Goal: Task Accomplishment & Management: Use online tool/utility

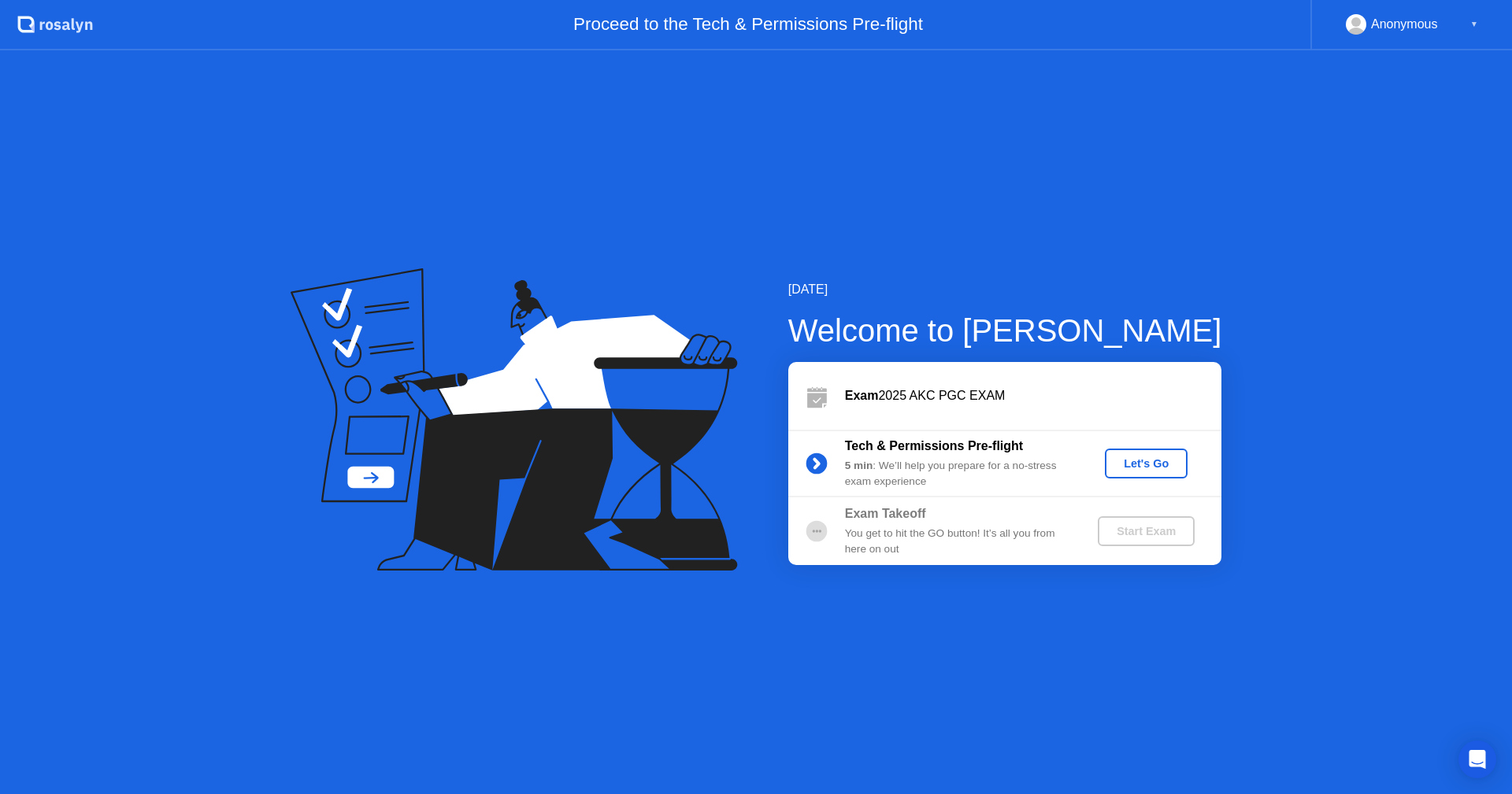
click at [1138, 459] on div "Let's Go" at bounding box center [1147, 464] width 70 height 13
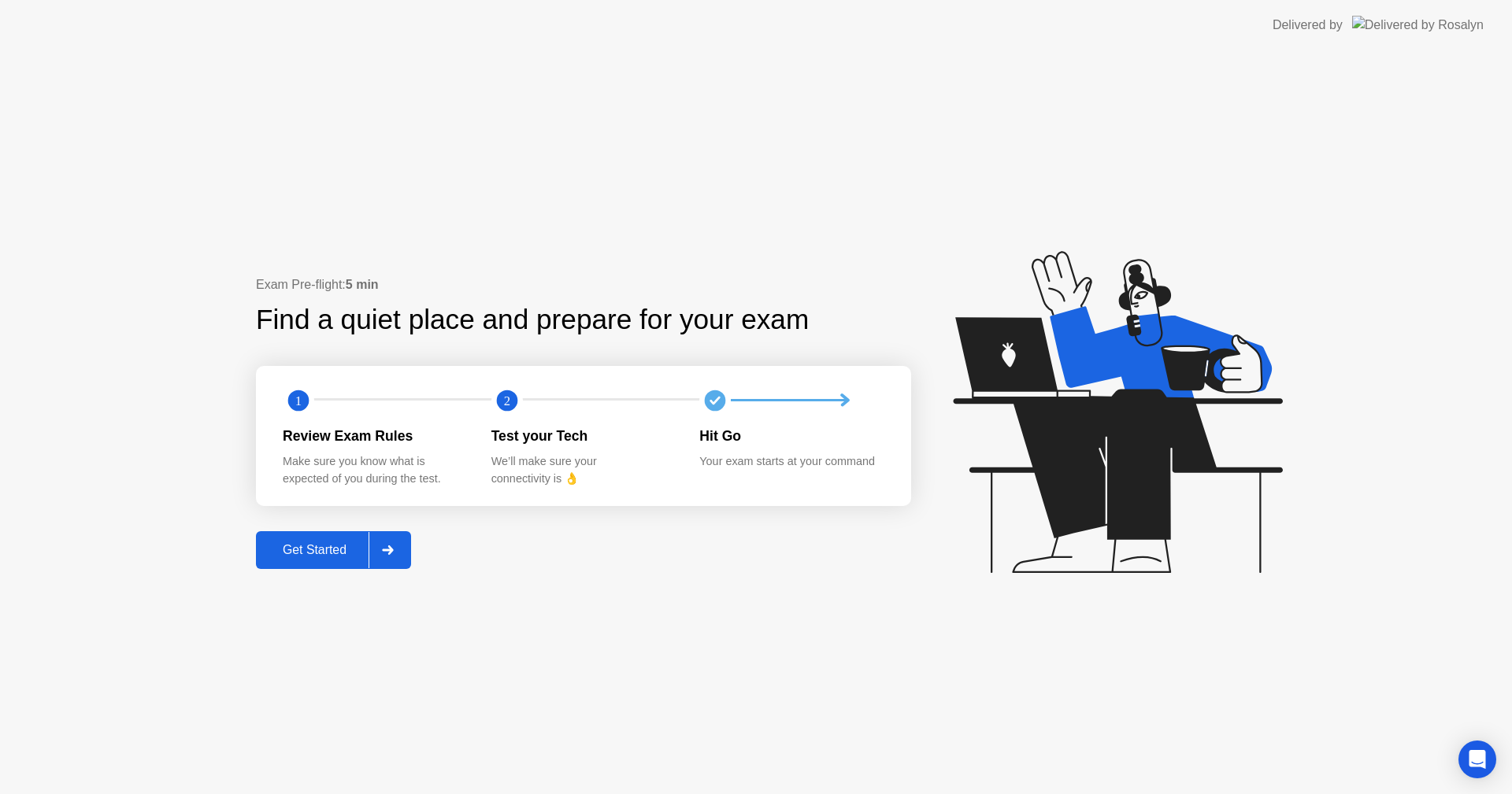
click at [340, 551] on div "Get Started" at bounding box center [315, 550] width 108 height 14
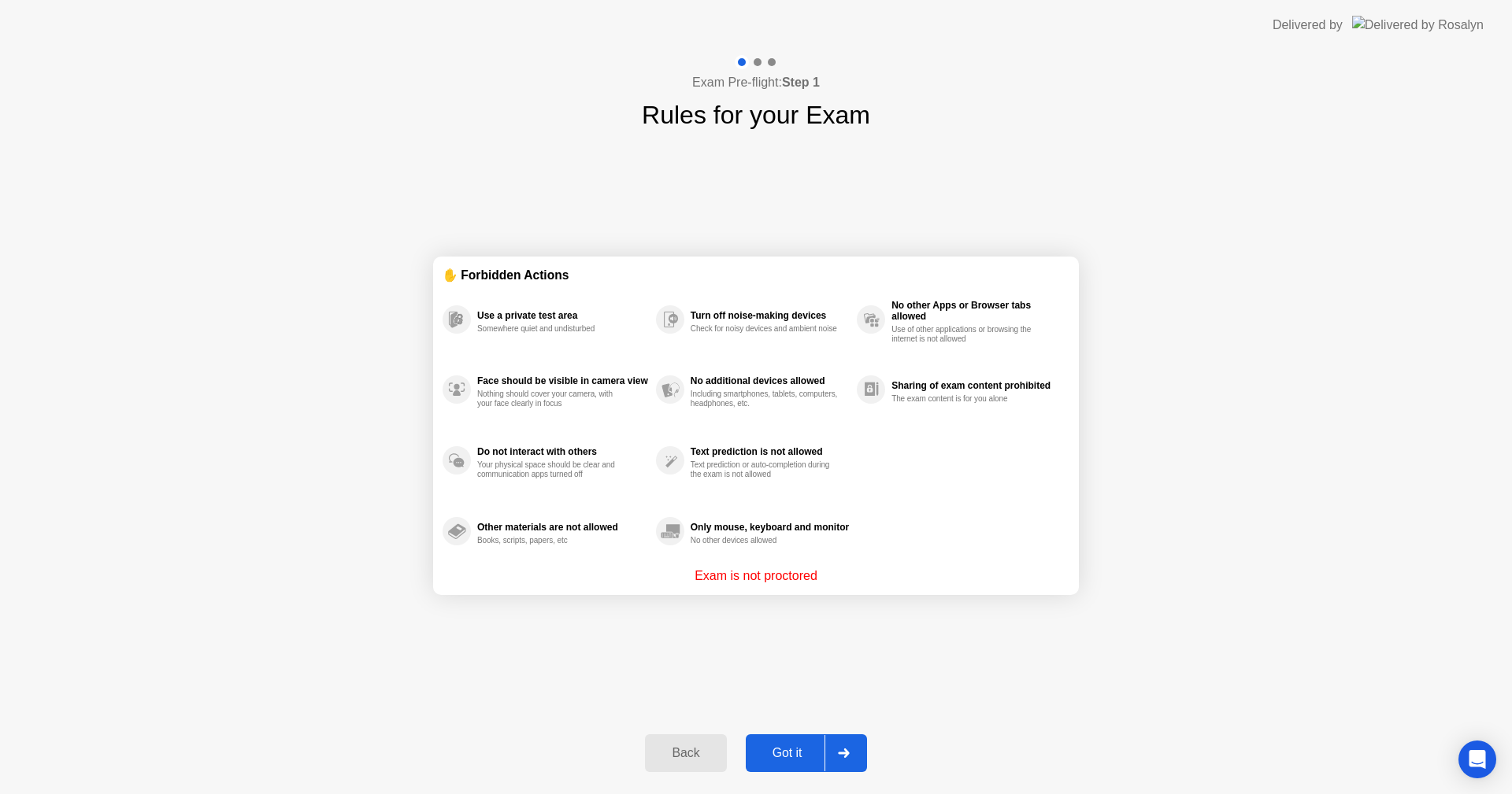
click at [777, 754] on div "Got it" at bounding box center [787, 754] width 74 height 14
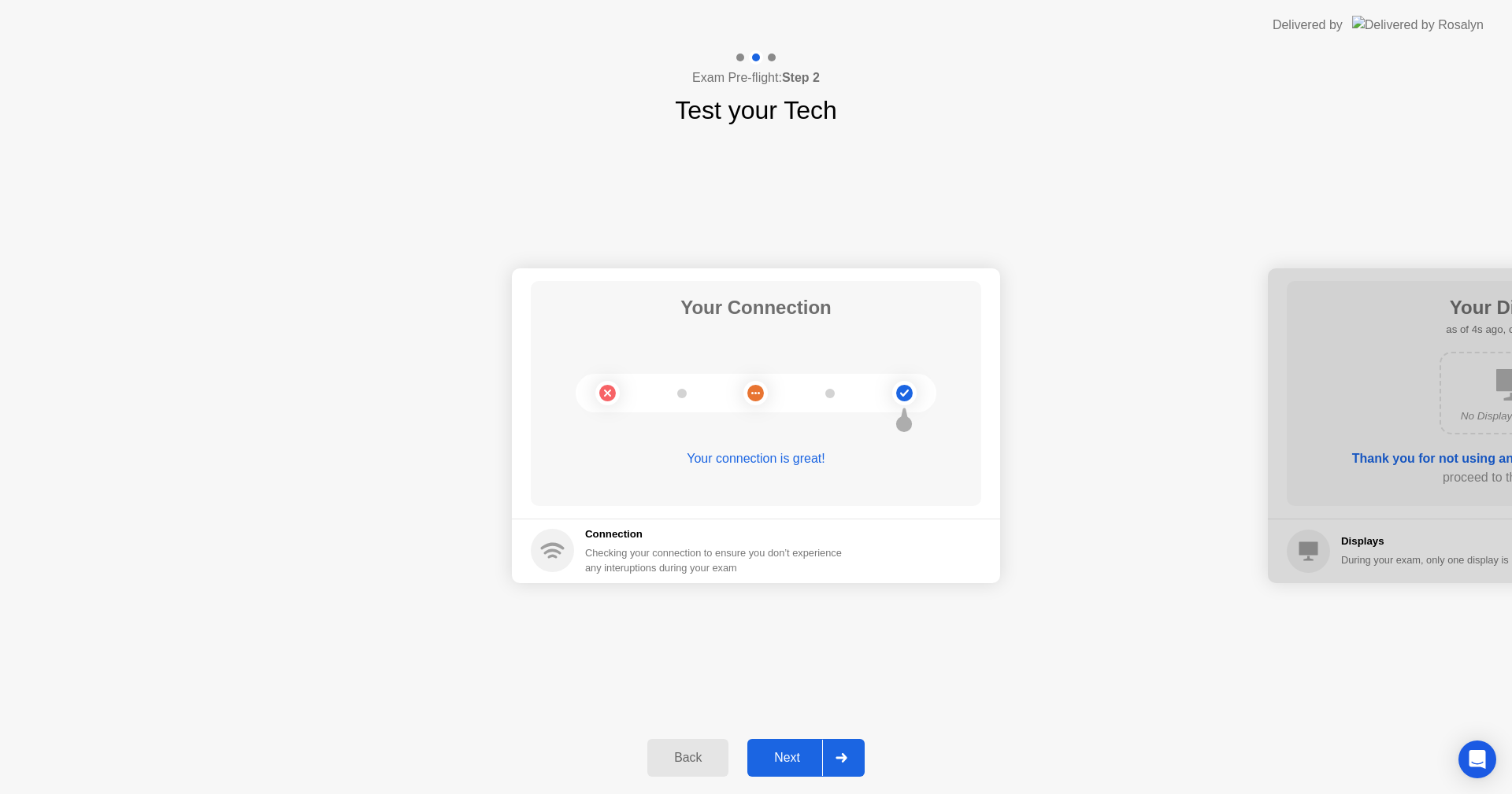
click at [765, 751] on div "Next" at bounding box center [787, 758] width 70 height 14
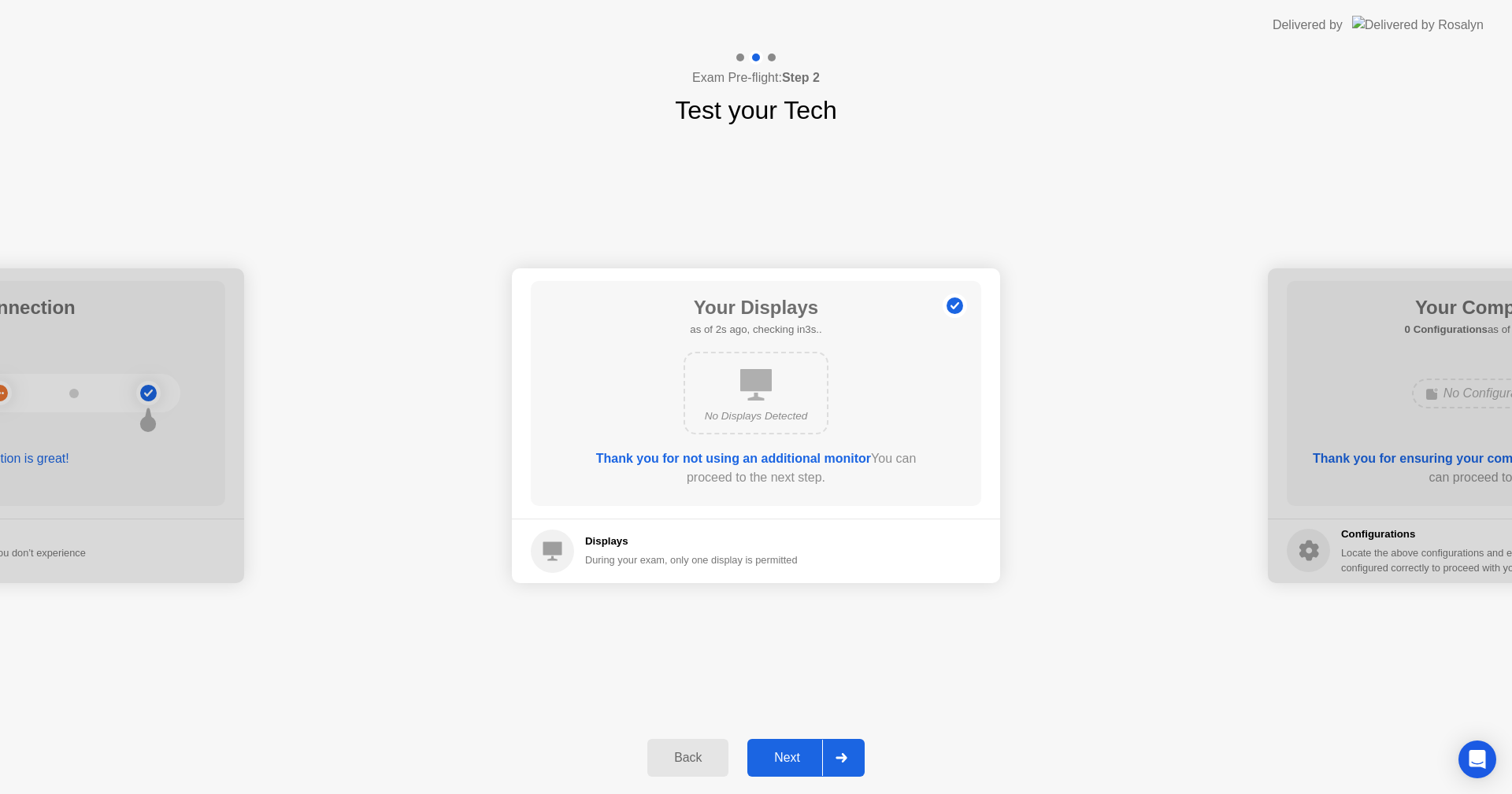
click at [795, 760] on div "Next" at bounding box center [787, 758] width 70 height 14
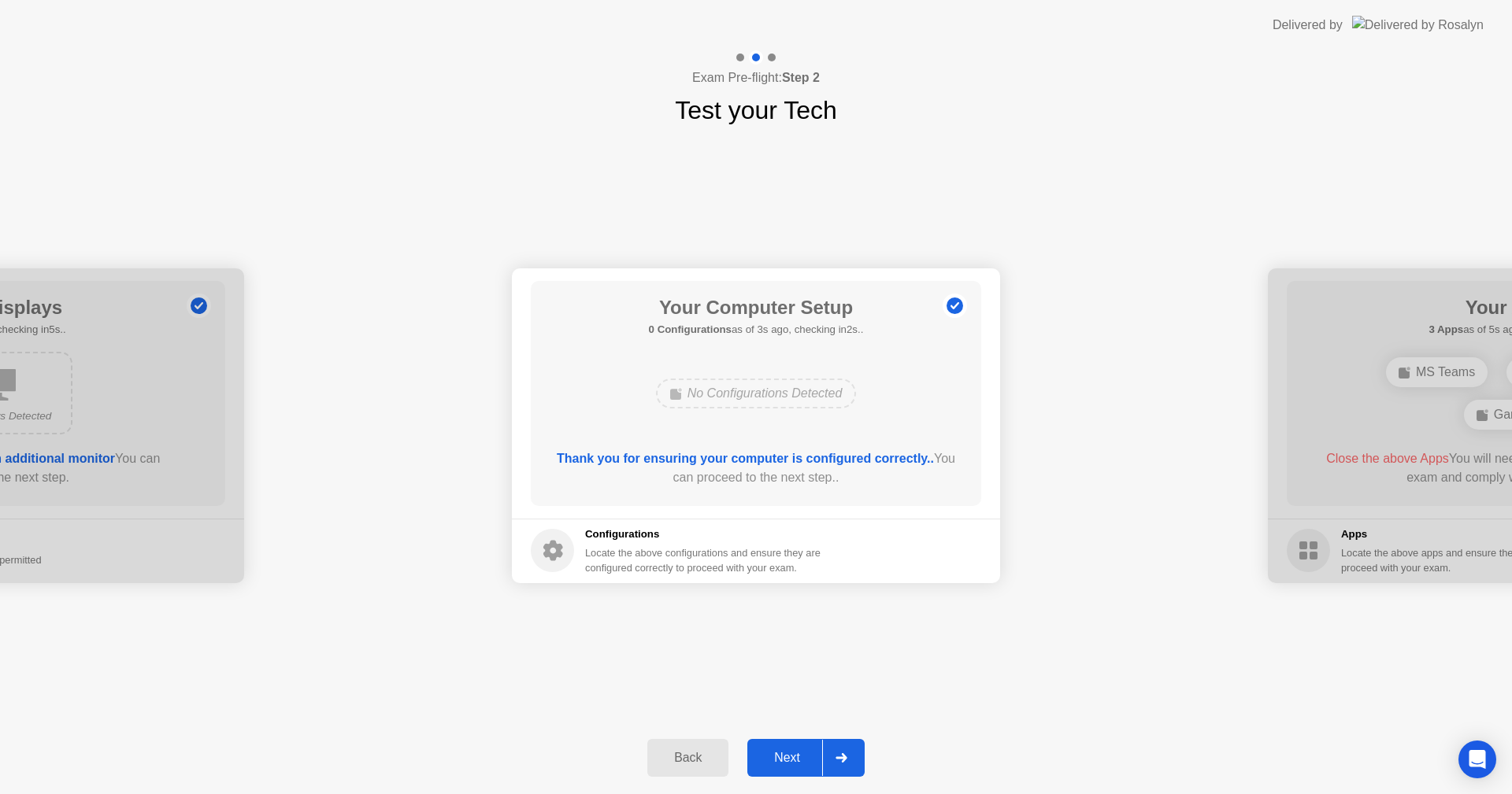
click at [795, 760] on div "Next" at bounding box center [787, 758] width 70 height 14
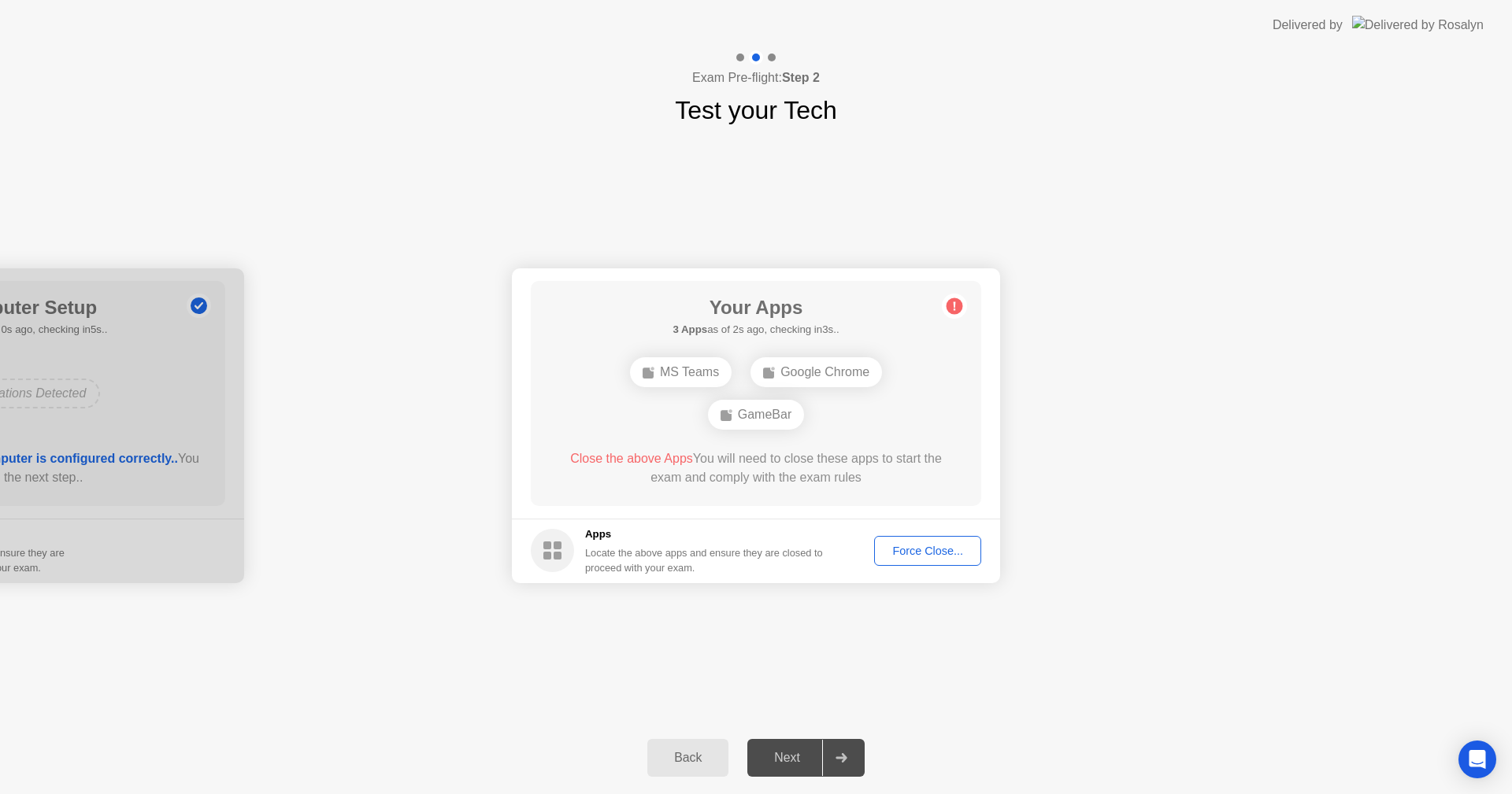
click at [905, 545] on div "Force Close..." at bounding box center [928, 551] width 97 height 13
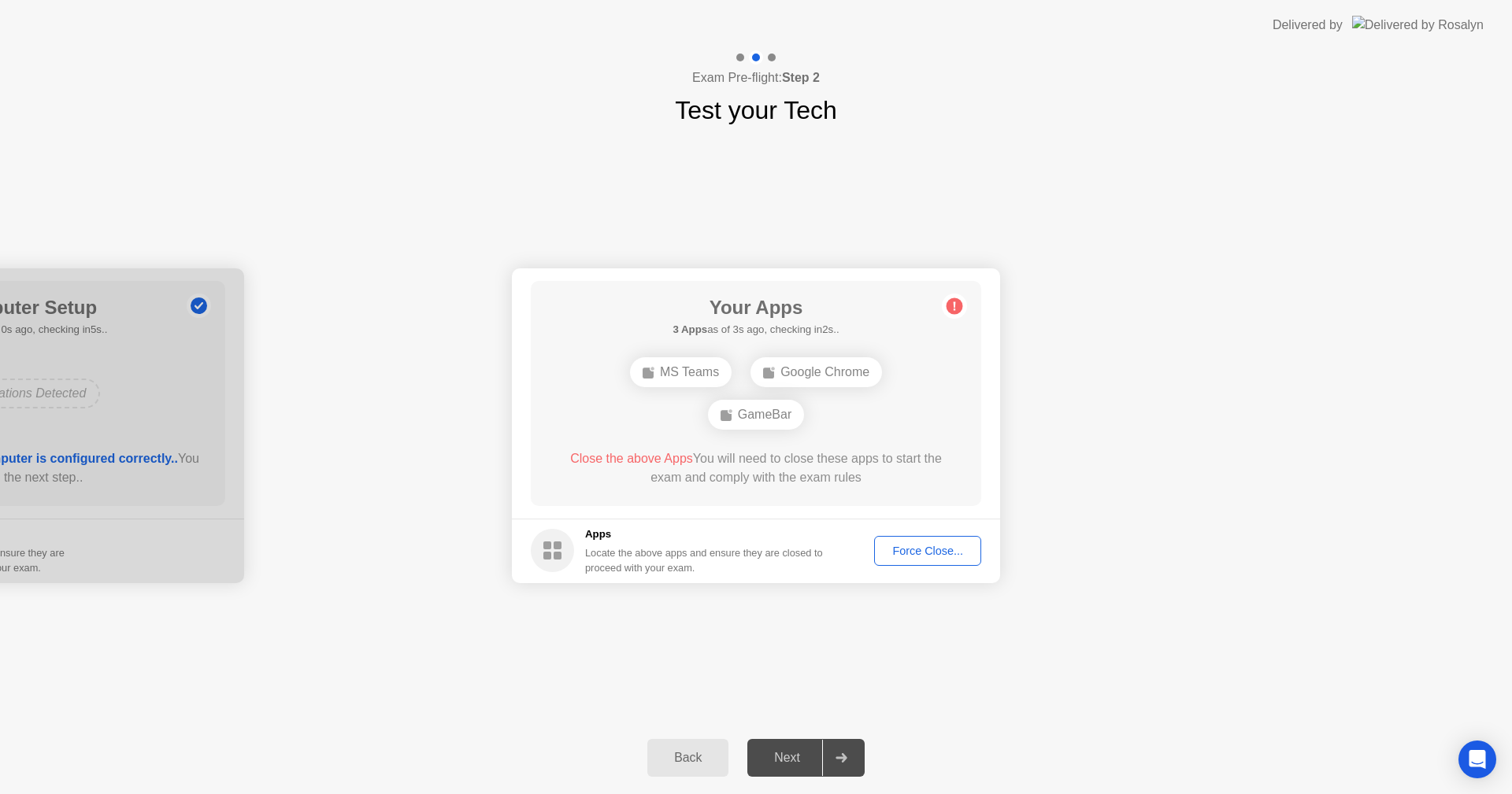
click at [919, 555] on div "Force Close..." at bounding box center [928, 551] width 97 height 13
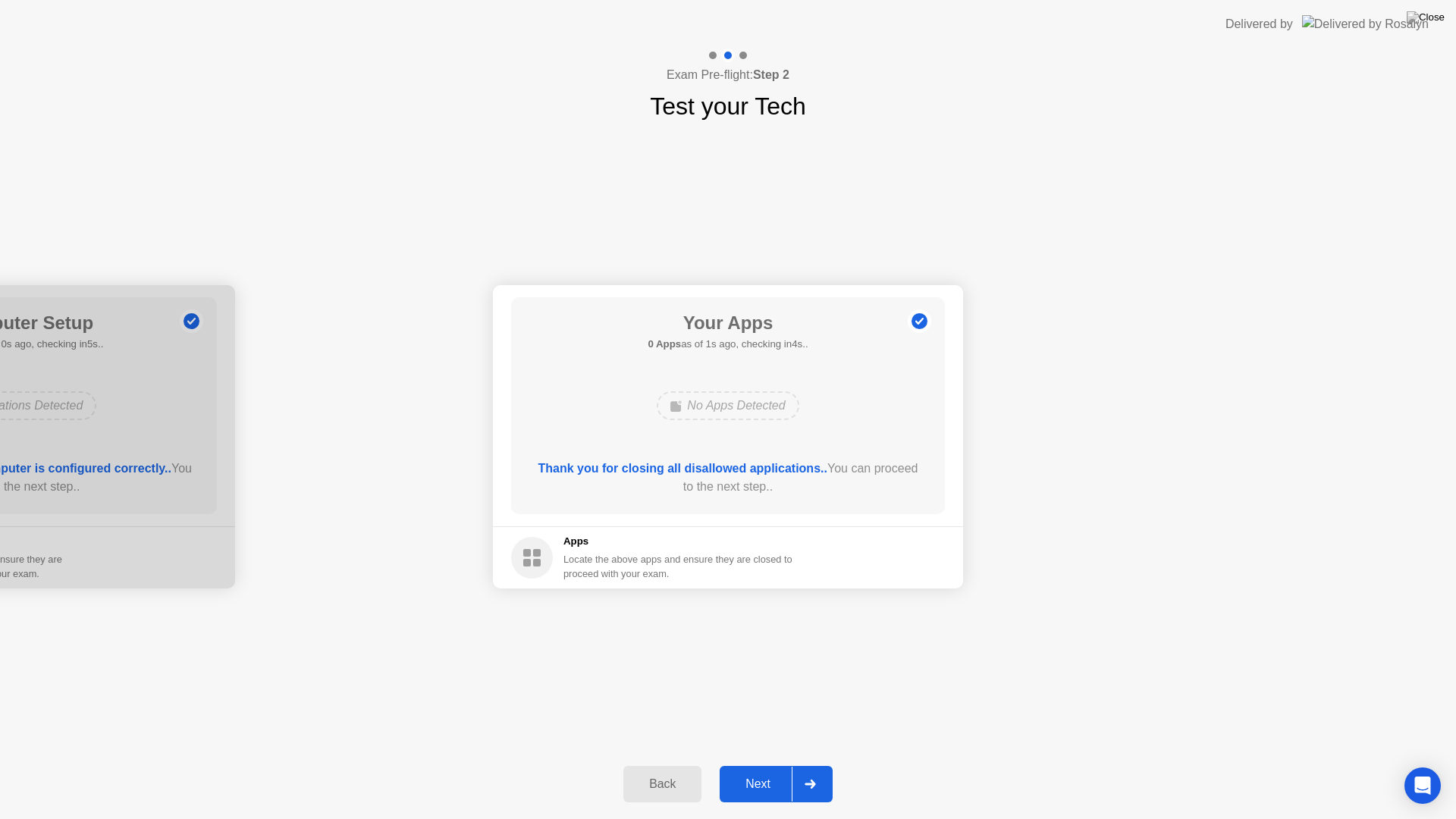
click at [760, 764] on button "Next" at bounding box center [775, 784] width 113 height 36
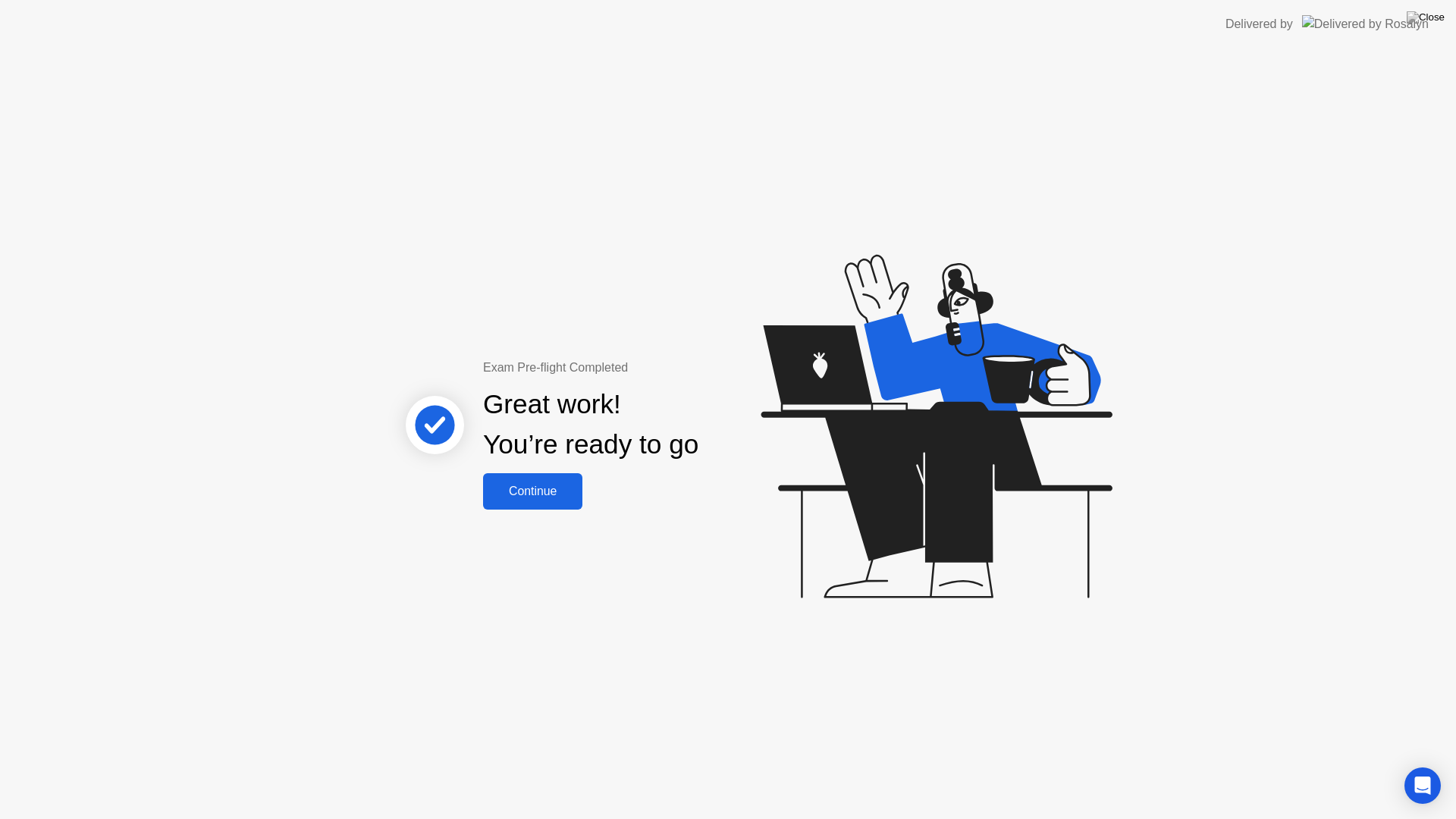
click at [560, 493] on div "Continue" at bounding box center [533, 491] width 90 height 14
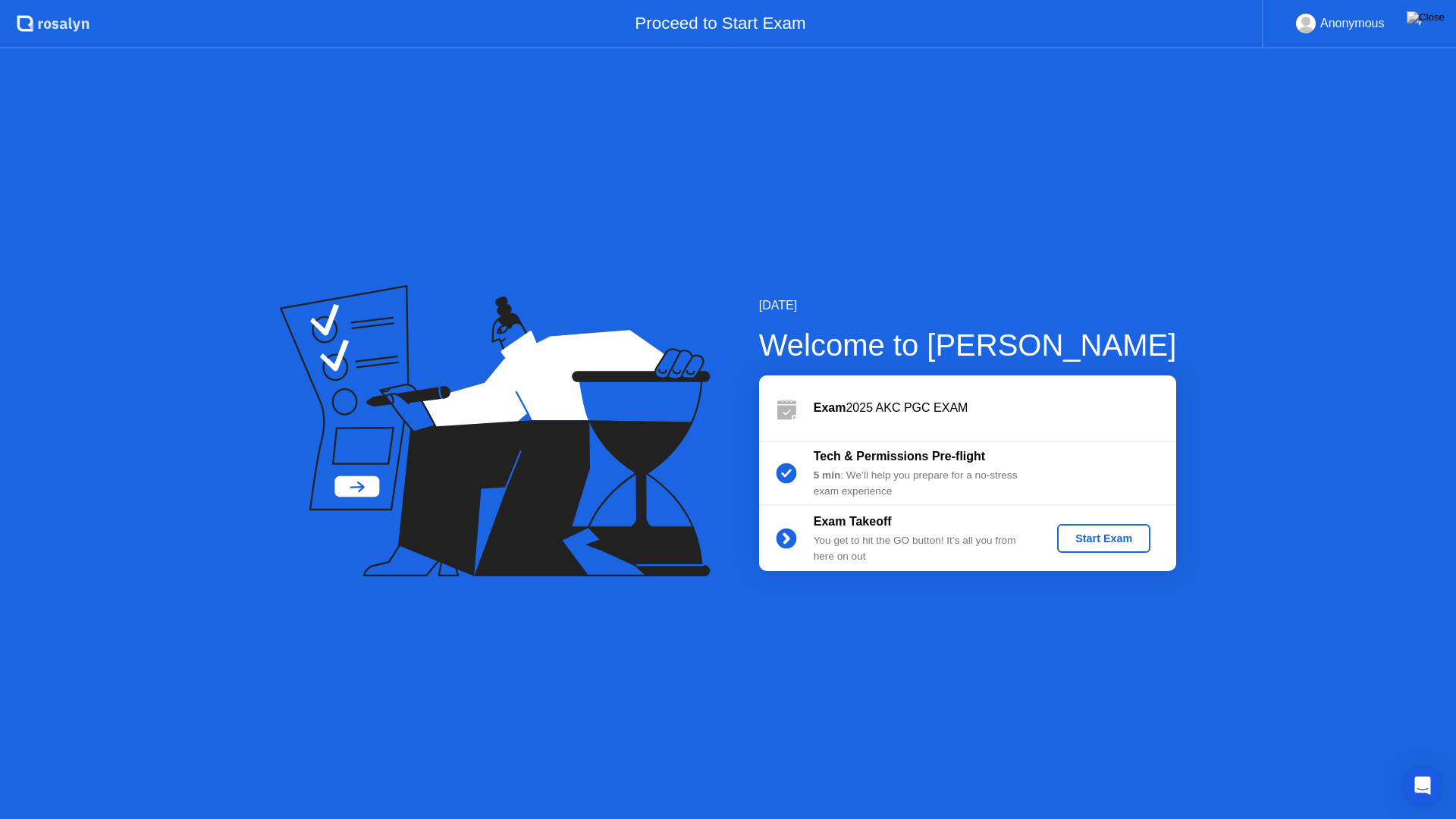
click at [1091, 540] on div "Start Exam" at bounding box center [1104, 539] width 81 height 12
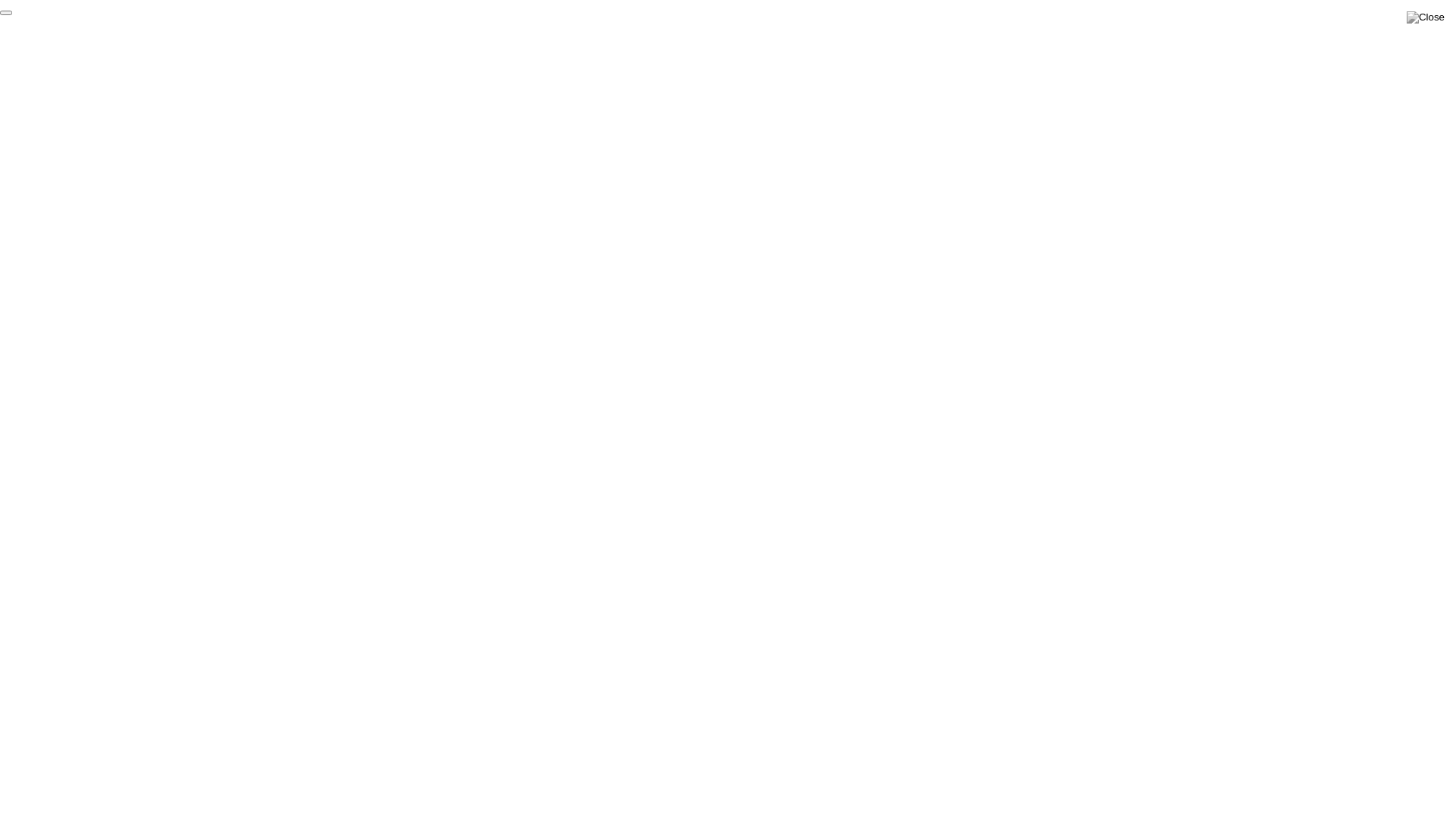
click div "End Proctoring Session"
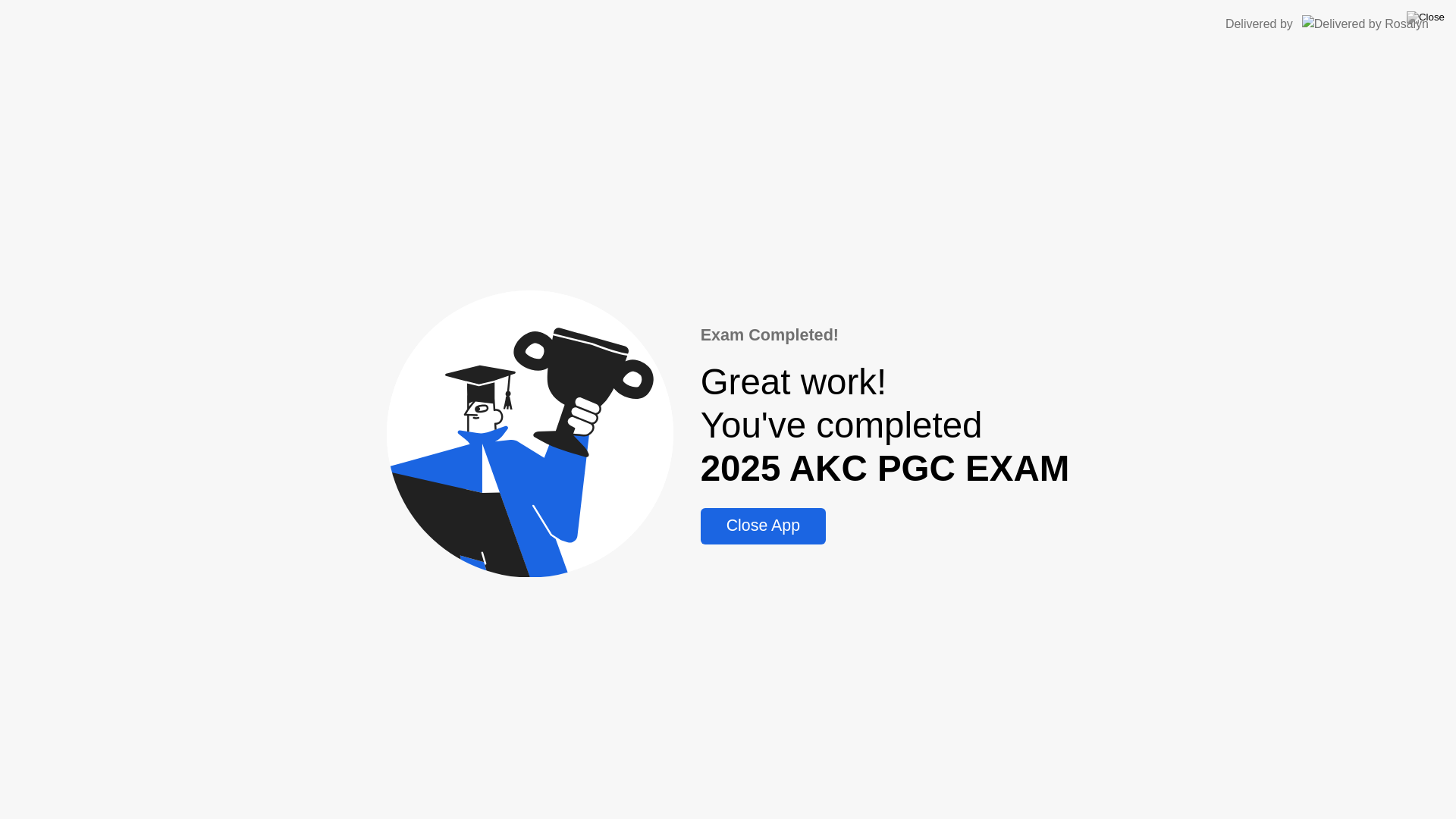
click at [792, 534] on div "Close App" at bounding box center [763, 526] width 116 height 19
